Goal: Information Seeking & Learning: Learn about a topic

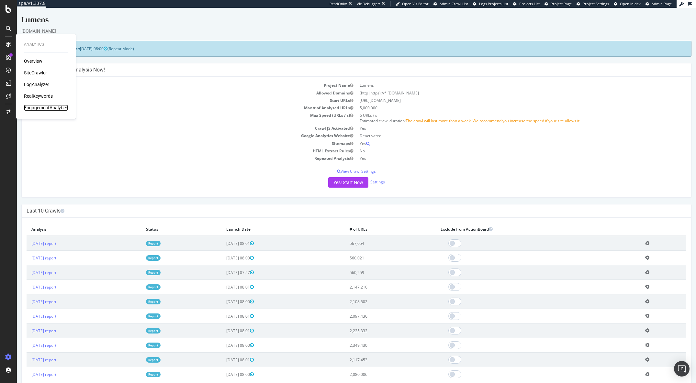
click at [40, 108] on div "EngagementAnalytics" at bounding box center [46, 108] width 44 height 6
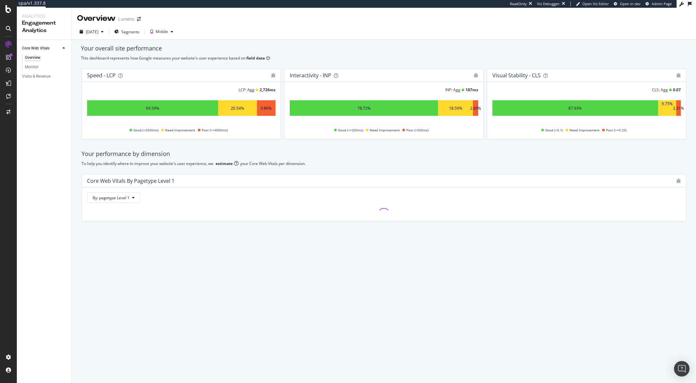
click at [212, 148] on div "Your performance by dimension To help you identify where to improve your websit…" at bounding box center [384, 186] width 613 height 82
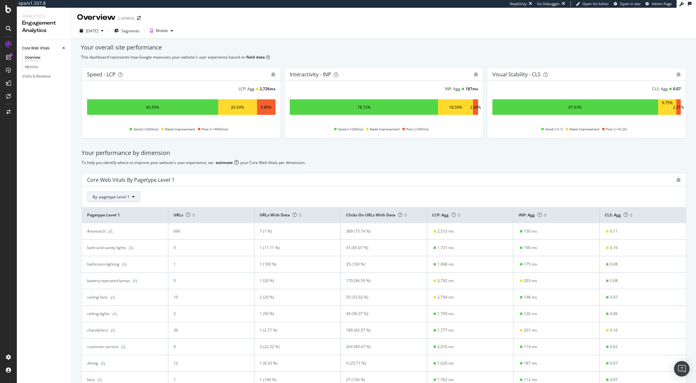
scroll to position [1, 0]
click at [119, 197] on span "By: pagetype Level 1" at bounding box center [111, 197] width 37 height 6
click at [121, 216] on div "Select a Segment" at bounding box center [127, 219] width 80 height 11
click at [216, 193] on div "By: pagetype Level 1" at bounding box center [384, 196] width 594 height 10
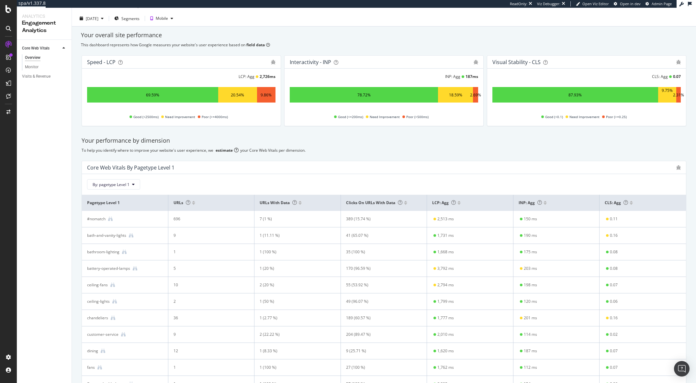
scroll to position [0, 0]
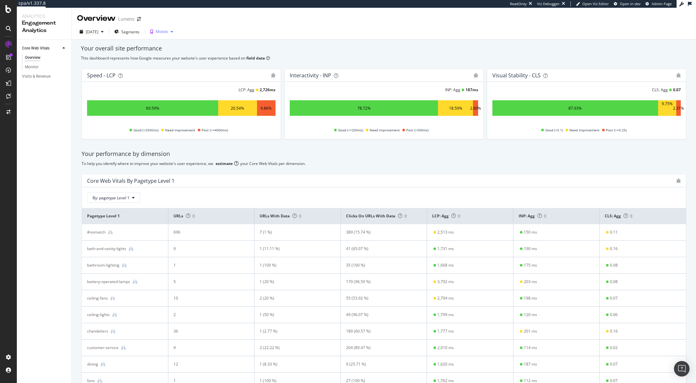
click at [176, 30] on div "button" at bounding box center [172, 32] width 8 height 4
click at [214, 19] on div "Overview Lumens" at bounding box center [384, 16] width 624 height 16
click at [134, 30] on span "Segments" at bounding box center [130, 32] width 18 height 6
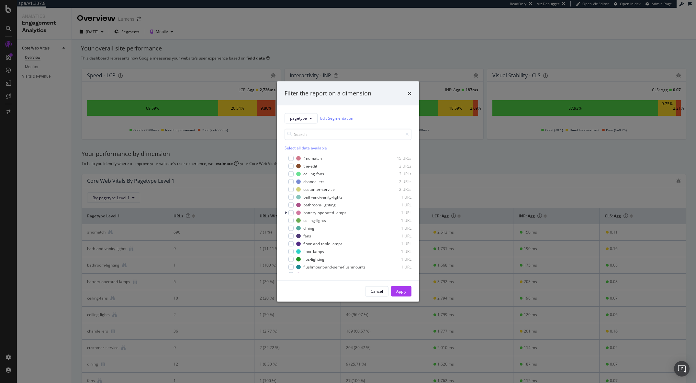
click at [523, 172] on div "Filter the report on a dimension pagetype Edit Segmentation Select all data ava…" at bounding box center [348, 191] width 696 height 383
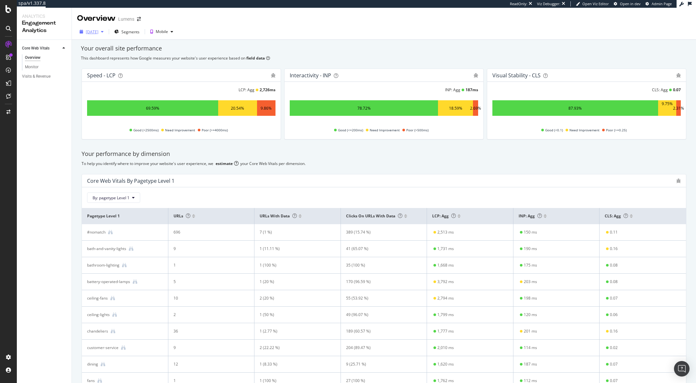
click at [98, 35] on div "[DATE]" at bounding box center [91, 32] width 29 height 10
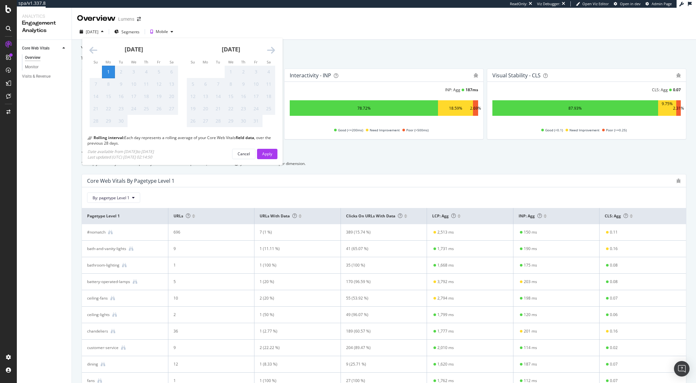
click at [91, 49] on icon "Move backward to switch to the previous month." at bounding box center [93, 50] width 8 height 9
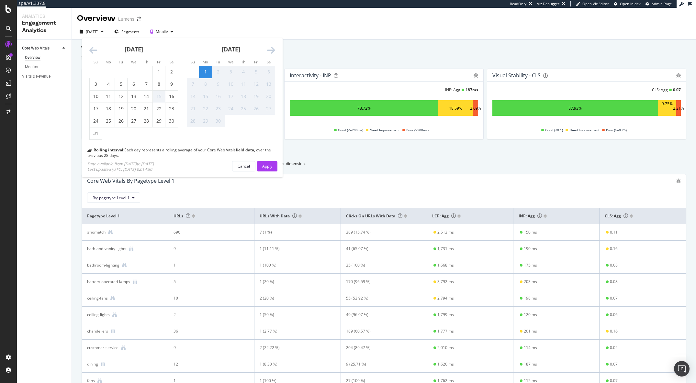
drag, startPoint x: 152, startPoint y: 116, endPoint x: 185, endPoint y: 119, distance: 32.2
click at [185, 119] on div "[DATE] 1 2 3 4 5 6 7 8 9 10 11 12 13 14 15 16 17 18 19 20 21 22 23 24 25 26 27 …" at bounding box center [279, 89] width 388 height 102
click at [171, 111] on div "23" at bounding box center [171, 109] width 12 height 6
click at [258, 167] on button "Apply" at bounding box center [267, 166] width 20 height 10
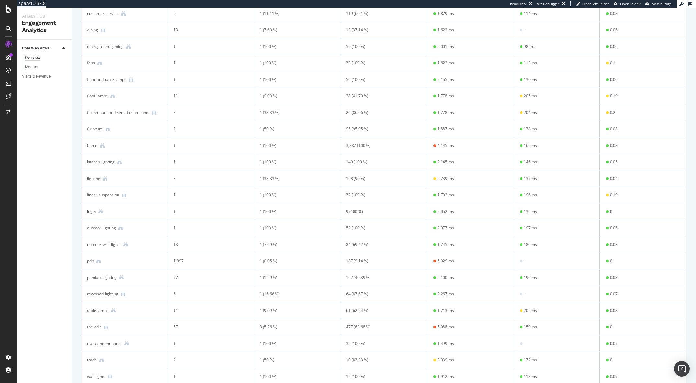
scroll to position [334, 0]
click at [89, 264] on div "pdp" at bounding box center [90, 261] width 7 height 6
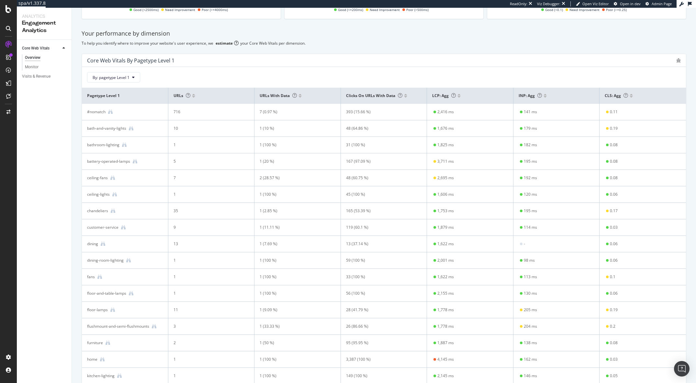
scroll to position [0, 0]
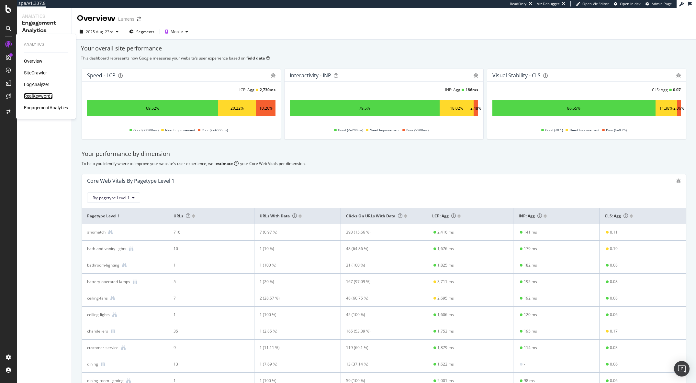
click at [35, 94] on div "RealKeywords" at bounding box center [38, 96] width 29 height 6
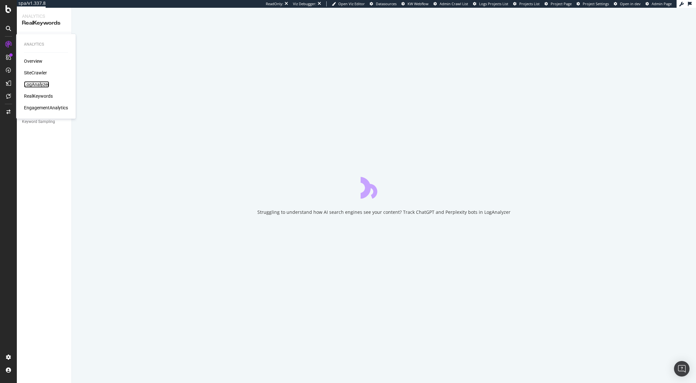
click at [38, 84] on div "LogAnalyzer" at bounding box center [36, 84] width 25 height 6
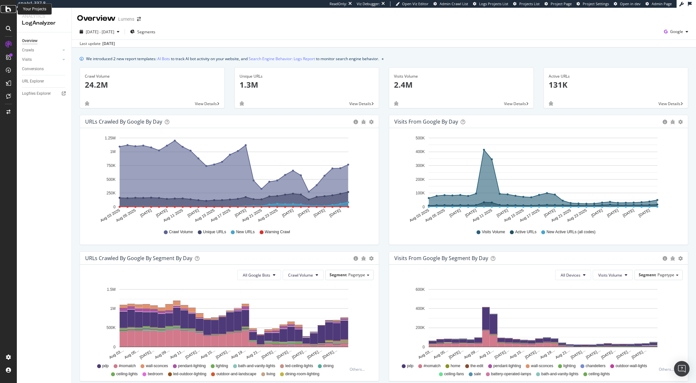
click at [10, 8] on icon at bounding box center [9, 9] width 6 height 8
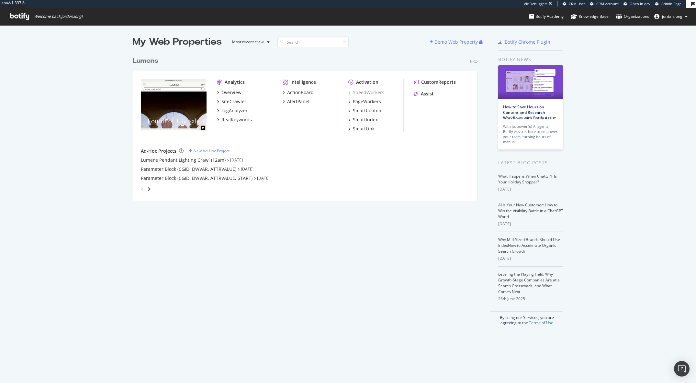
scroll to position [147, 345]
click at [147, 62] on div "Lumens" at bounding box center [146, 60] width 26 height 9
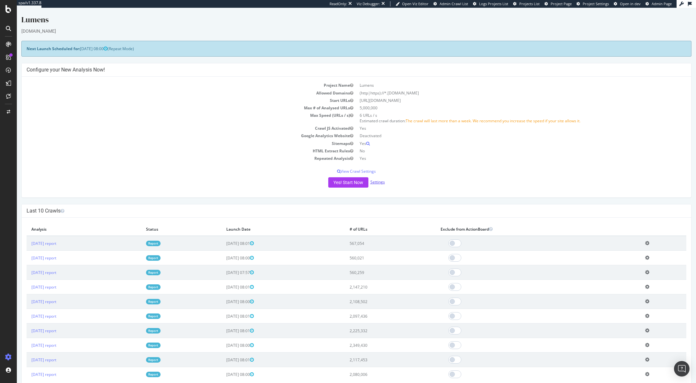
click at [379, 183] on link "Settings" at bounding box center [377, 182] width 15 height 6
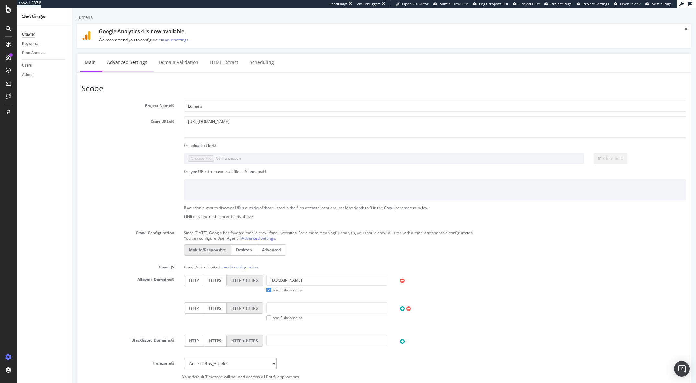
click at [139, 61] on link "Advanced Settings" at bounding box center [127, 63] width 50 height 18
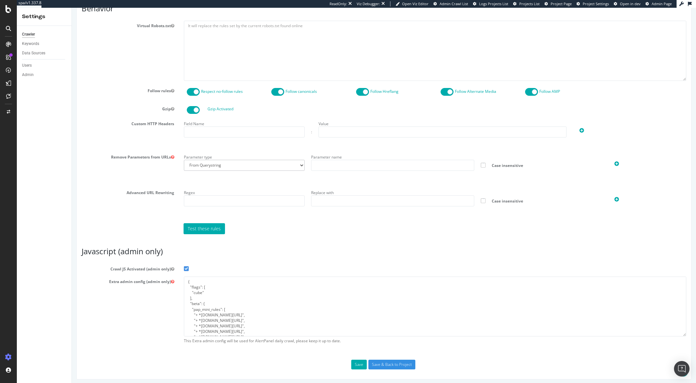
scroll to position [333, 0]
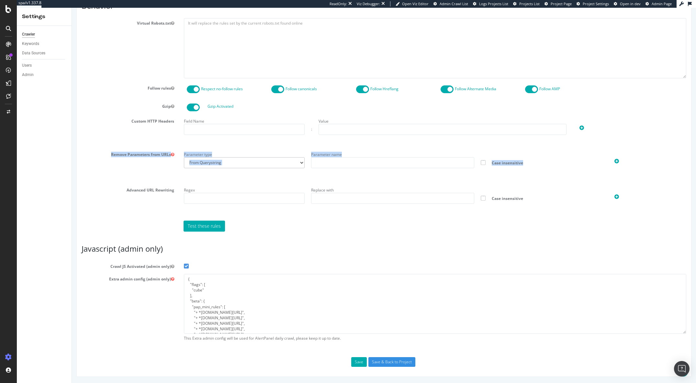
drag, startPoint x: 109, startPoint y: 153, endPoint x: 664, endPoint y: 162, distance: 555.6
click at [664, 162] on div "Remove Parameters from URLs Parameter type From Querystring From Semicolon Para…" at bounding box center [384, 165] width 614 height 31
click at [664, 164] on div at bounding box center [647, 160] width 78 height 10
click at [475, 239] on div "Report features Content Quality Evaluate Content Quality Identify areas of your…" at bounding box center [384, 44] width 605 height 646
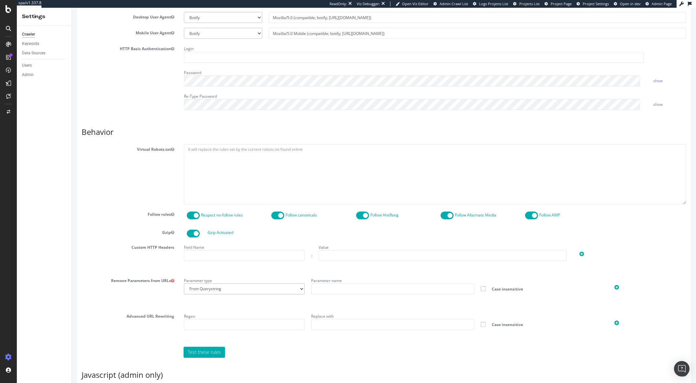
scroll to position [0, 0]
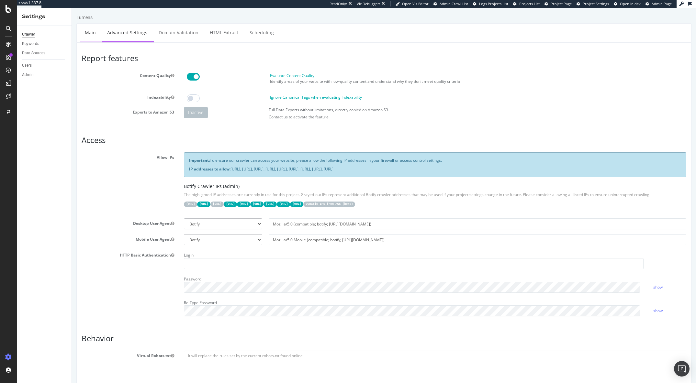
click at [90, 34] on link "Main" at bounding box center [90, 33] width 21 height 18
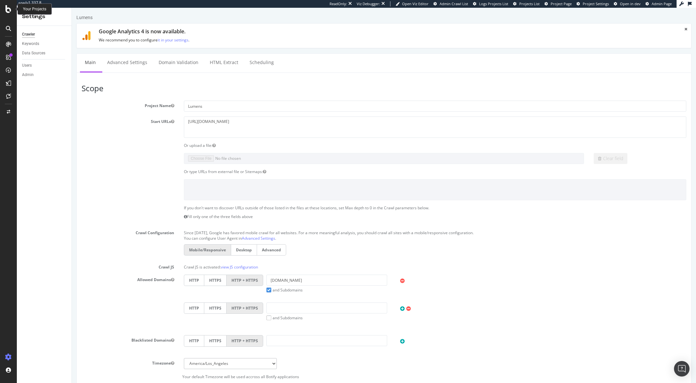
click at [8, 10] on icon at bounding box center [9, 9] width 6 height 8
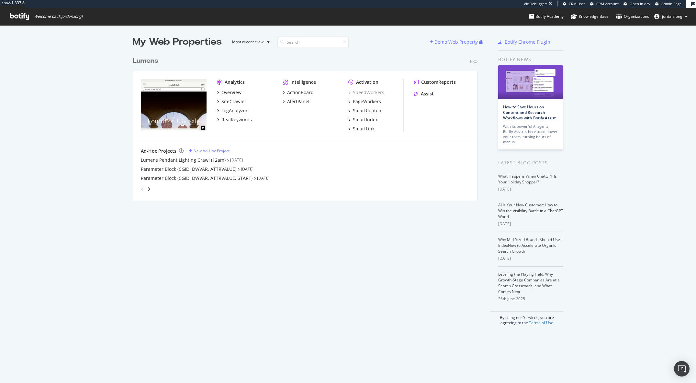
scroll to position [147, 345]
click at [143, 62] on div "Lumens" at bounding box center [146, 60] width 26 height 9
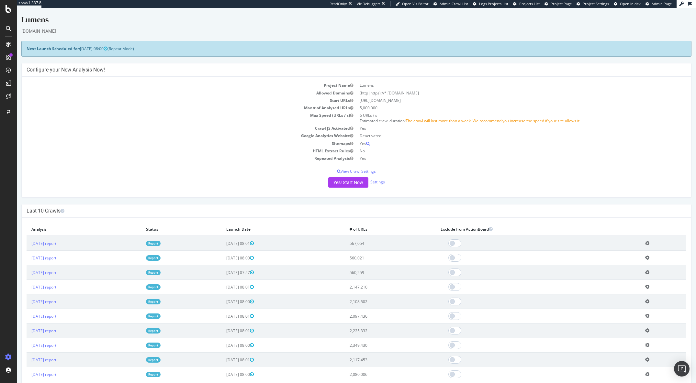
drag, startPoint x: 207, startPoint y: 252, endPoint x: 197, endPoint y: 250, distance: 9.5
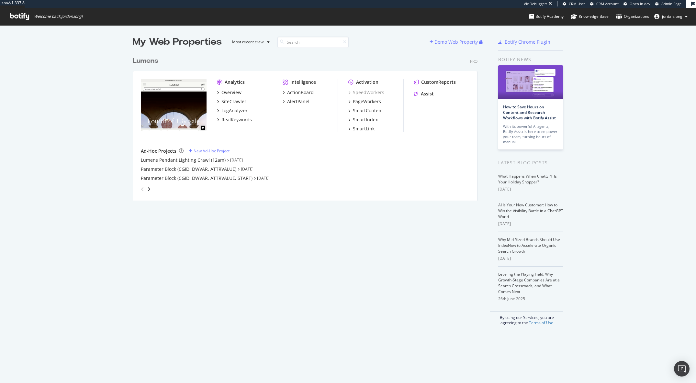
scroll to position [147, 345]
click at [225, 92] on div "Overview" at bounding box center [231, 92] width 20 height 6
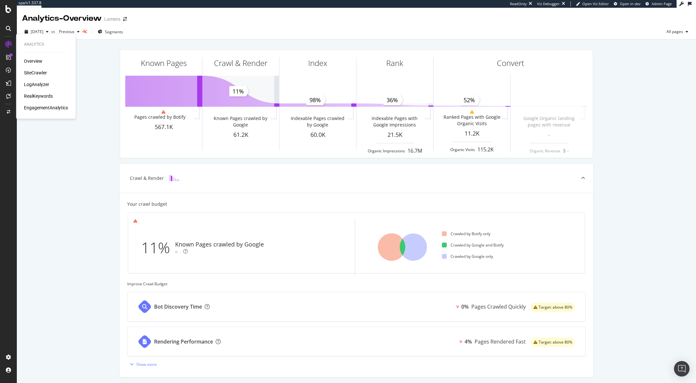
click at [34, 71] on div "SiteCrawler" at bounding box center [35, 73] width 23 height 6
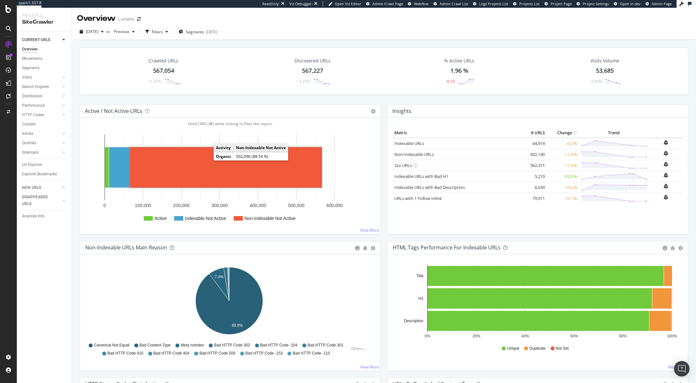
click at [219, 169] on rect "A chart." at bounding box center [226, 167] width 192 height 40
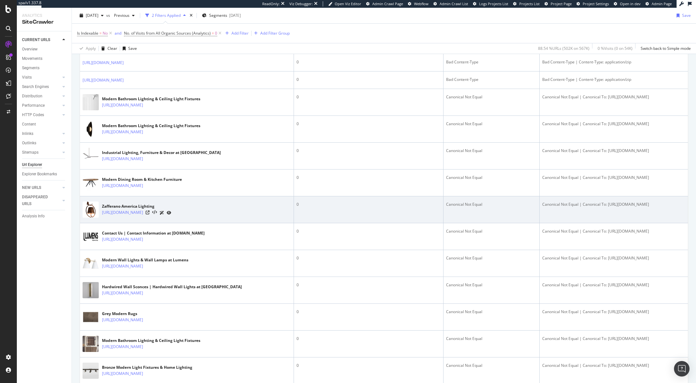
scroll to position [1102, 0]
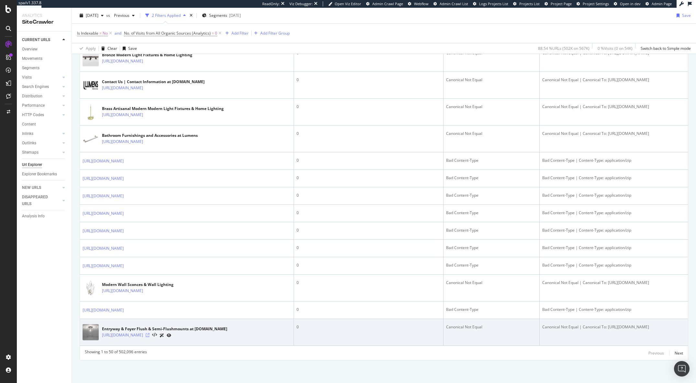
click at [150, 334] on icon at bounding box center [148, 335] width 4 height 4
